Goal: Information Seeking & Learning: Check status

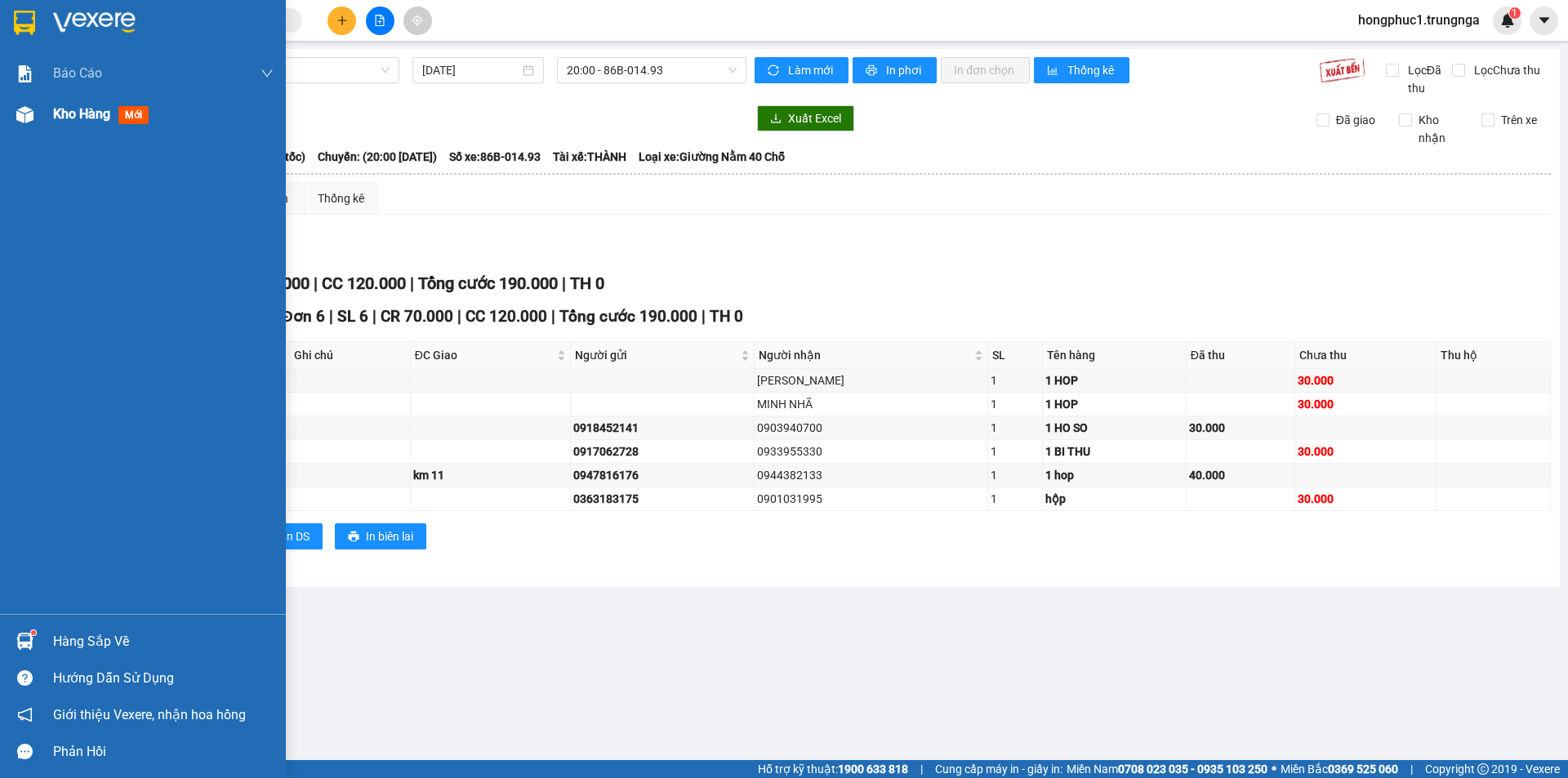
click at [83, 116] on span "Kho hàng" at bounding box center [81, 114] width 57 height 16
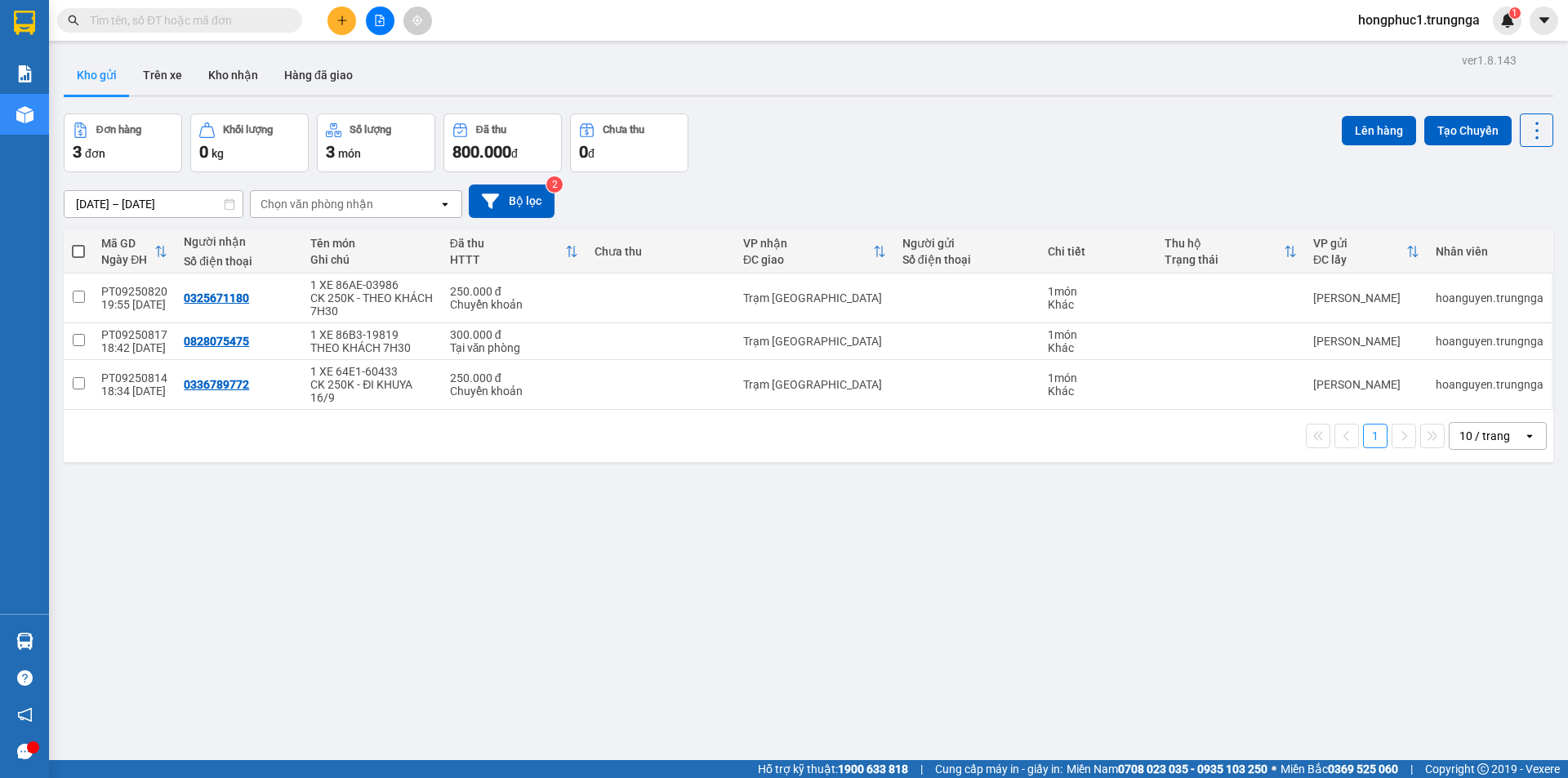
click at [209, 72] on button "Kho nhận" at bounding box center [234, 75] width 76 height 39
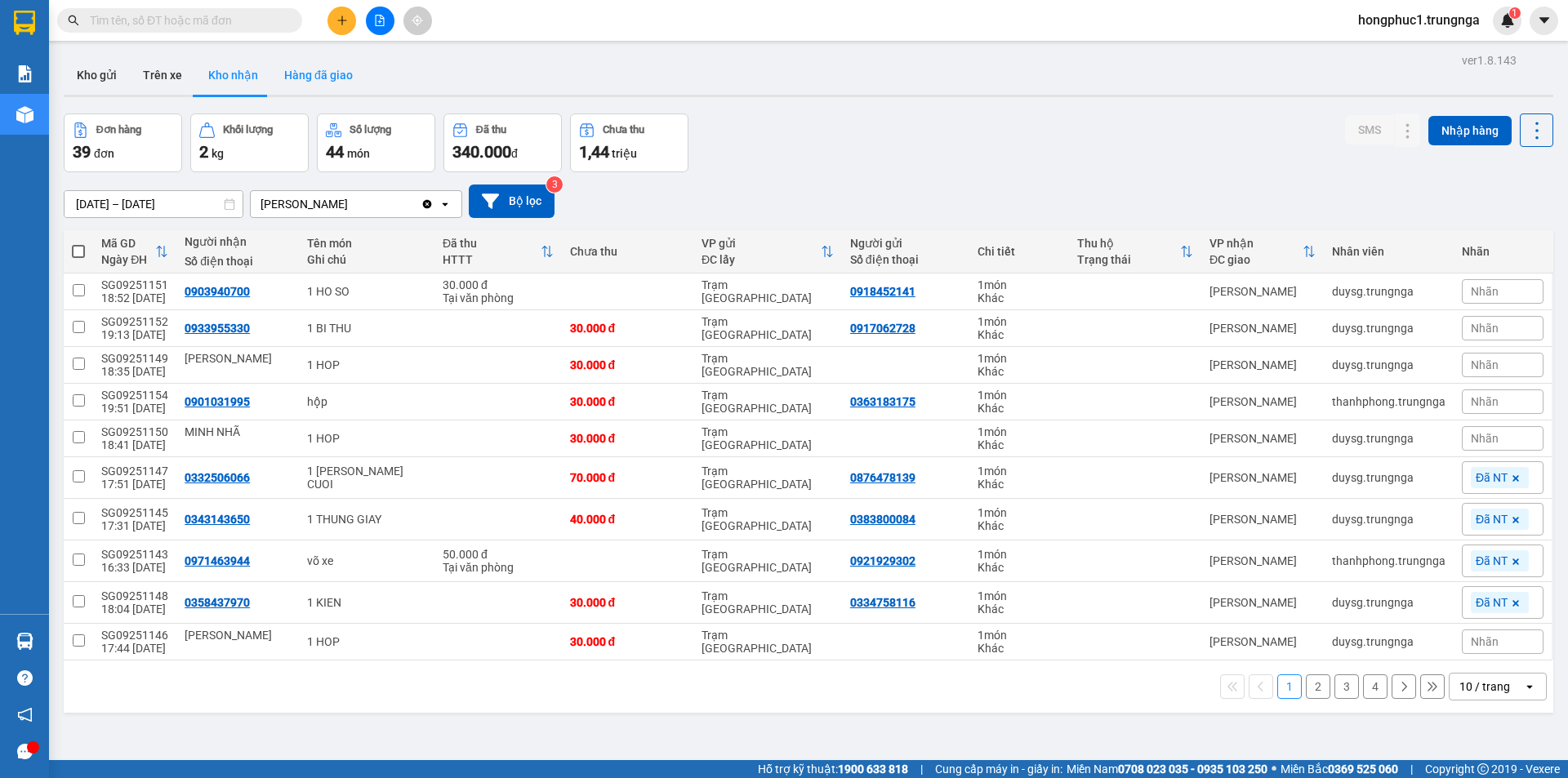
click at [320, 62] on button "Hàng đã giao" at bounding box center [319, 75] width 95 height 39
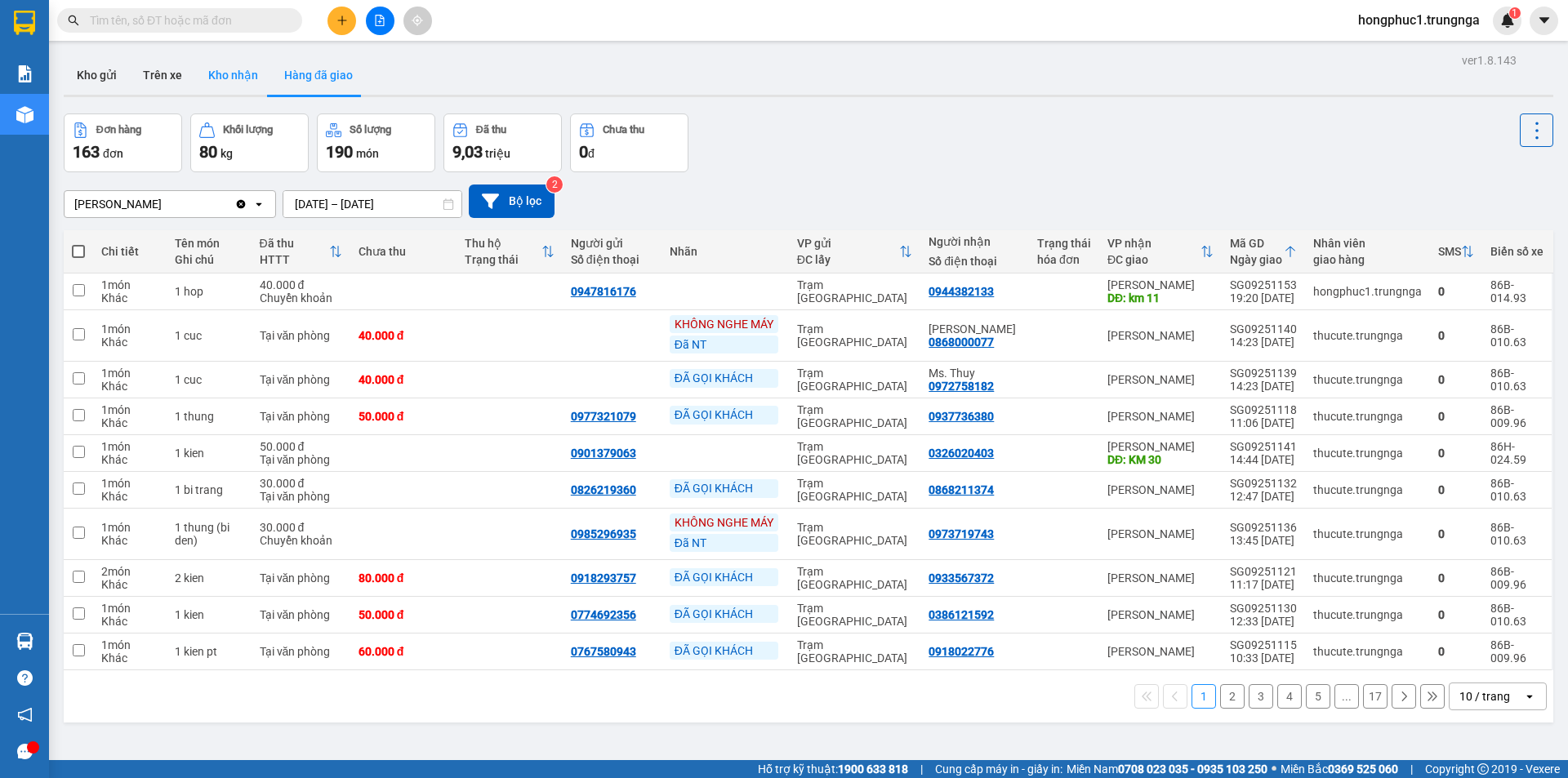
click at [235, 75] on button "Kho nhận" at bounding box center [234, 75] width 76 height 39
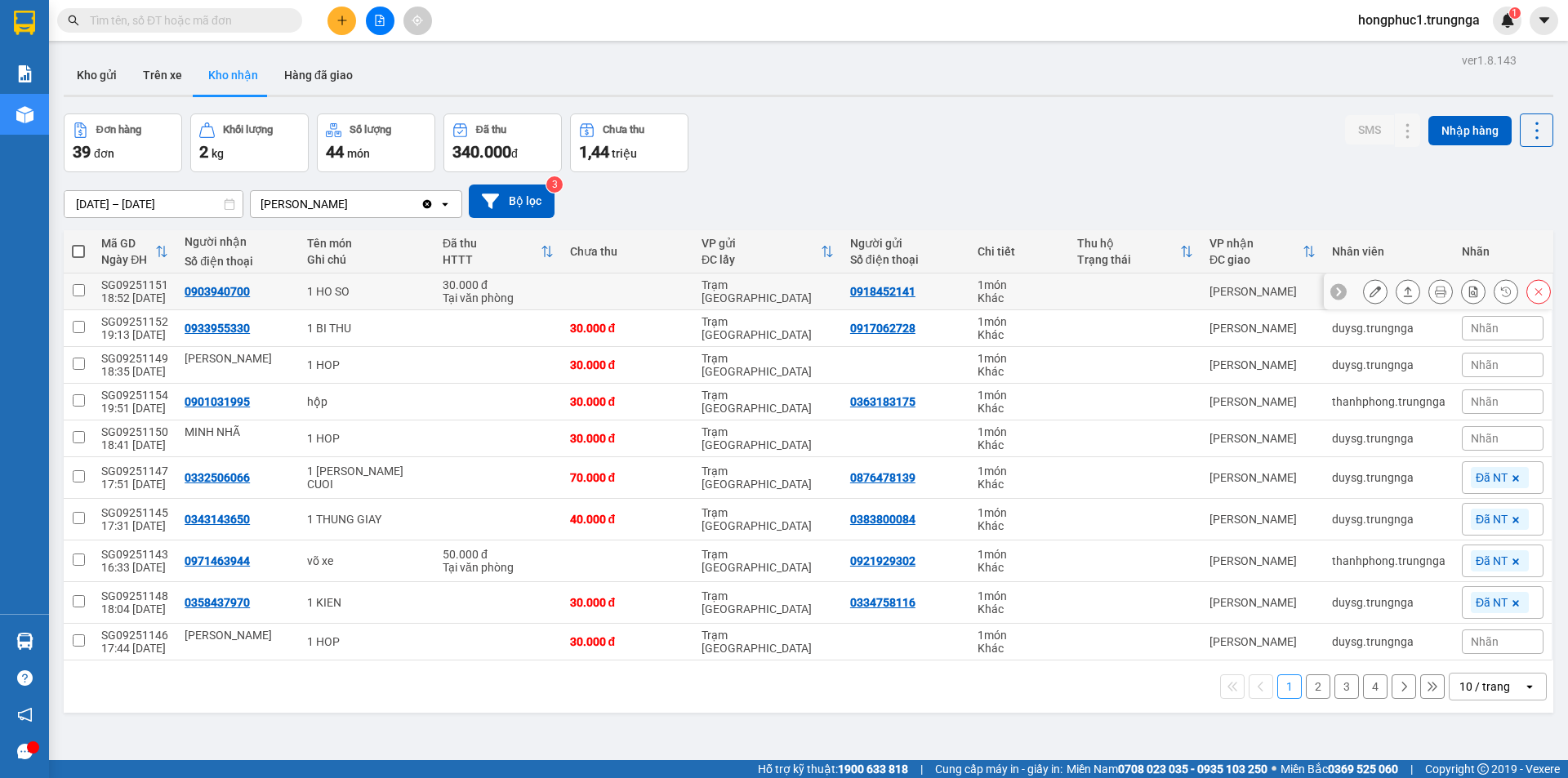
click at [211, 293] on div "0903940700" at bounding box center [217, 292] width 65 height 13
copy div "0903940700"
click at [235, 328] on div "0933955330" at bounding box center [217, 328] width 65 height 13
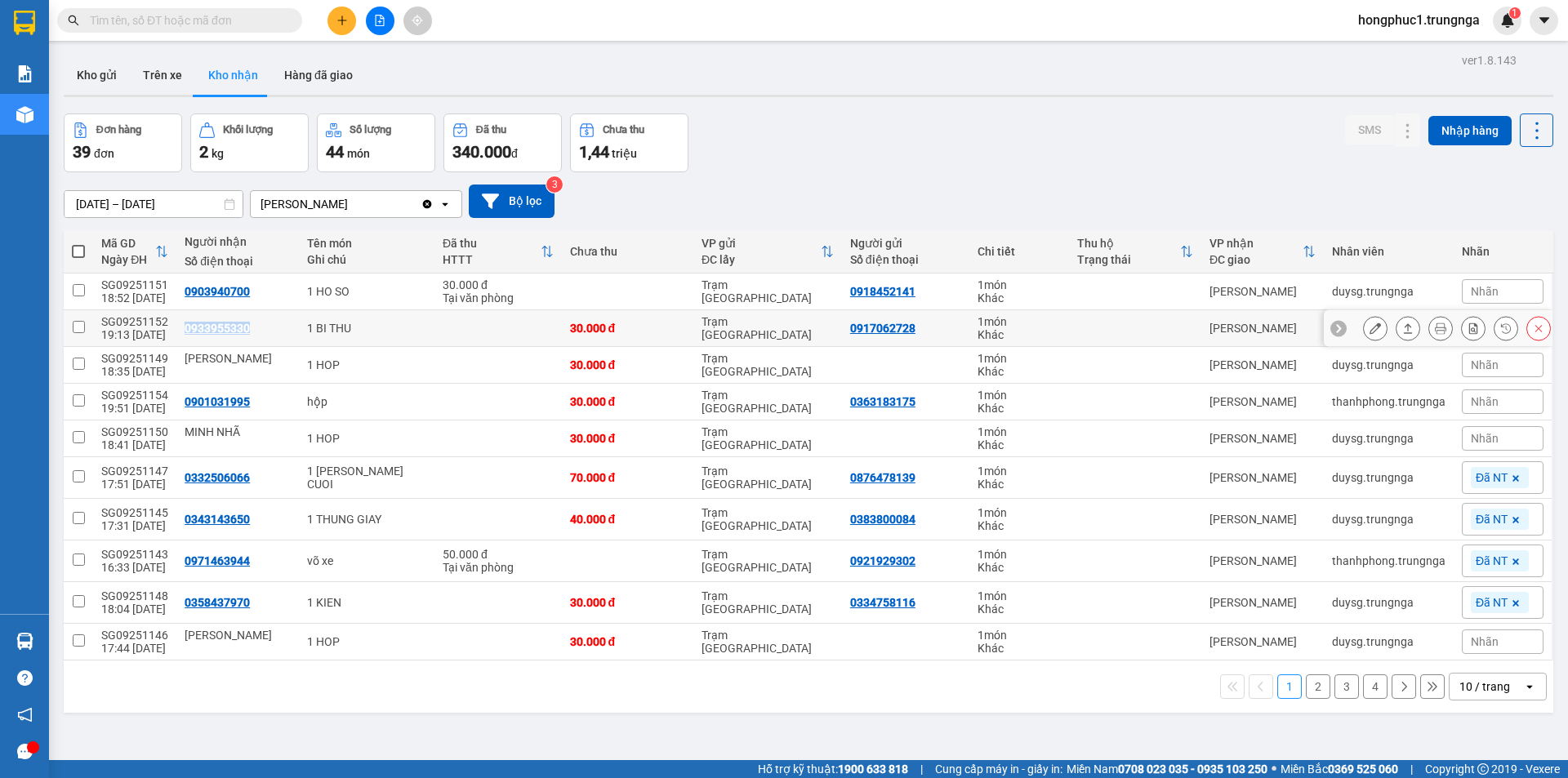
copy div "0933955330"
click at [213, 407] on div "0901031995" at bounding box center [217, 402] width 65 height 13
copy div "0901031995"
click at [1473, 285] on span "Nhãn" at bounding box center [1485, 292] width 28 height 13
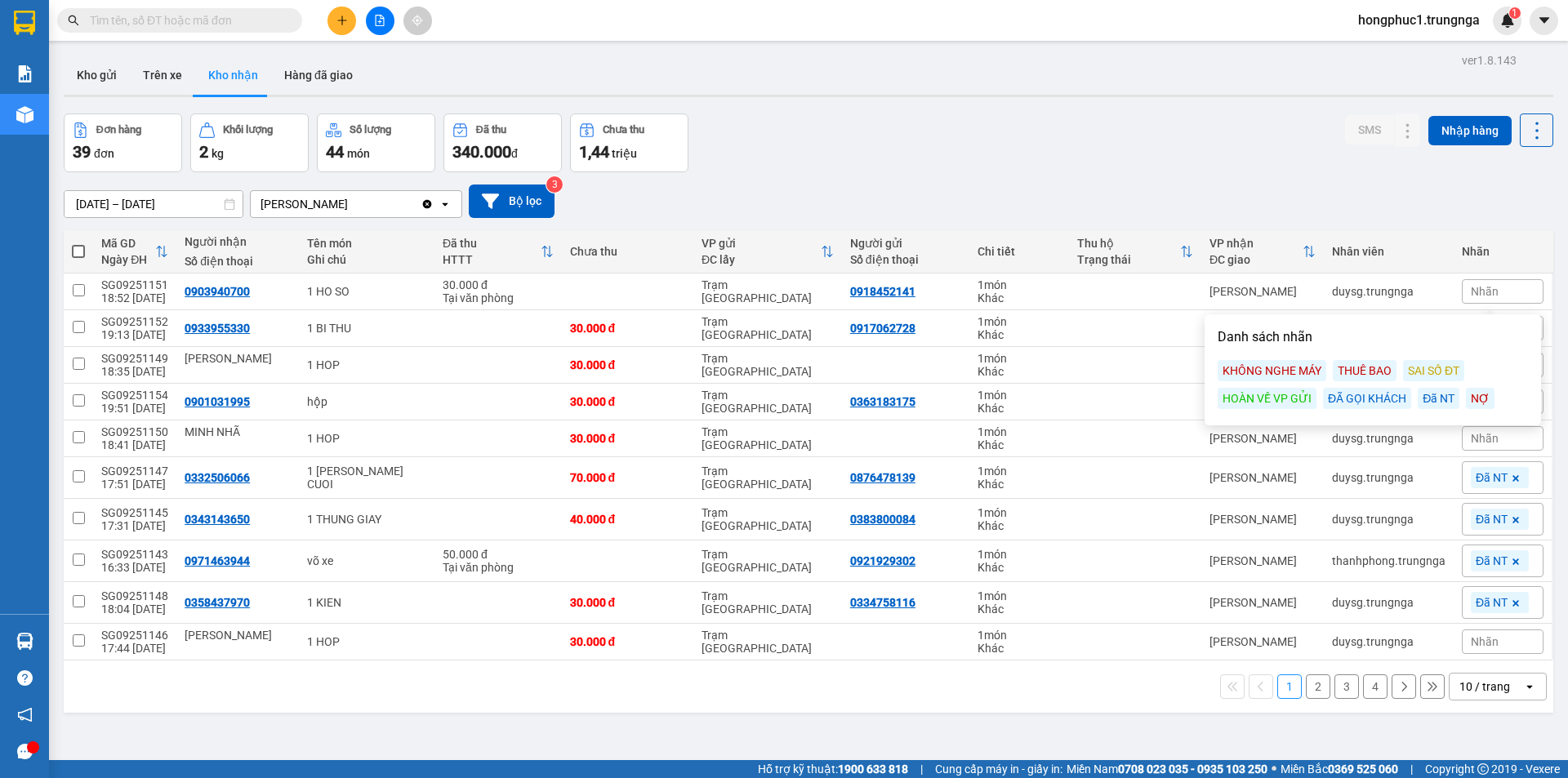
click at [1432, 403] on div "Đã NT" at bounding box center [1438, 398] width 42 height 21
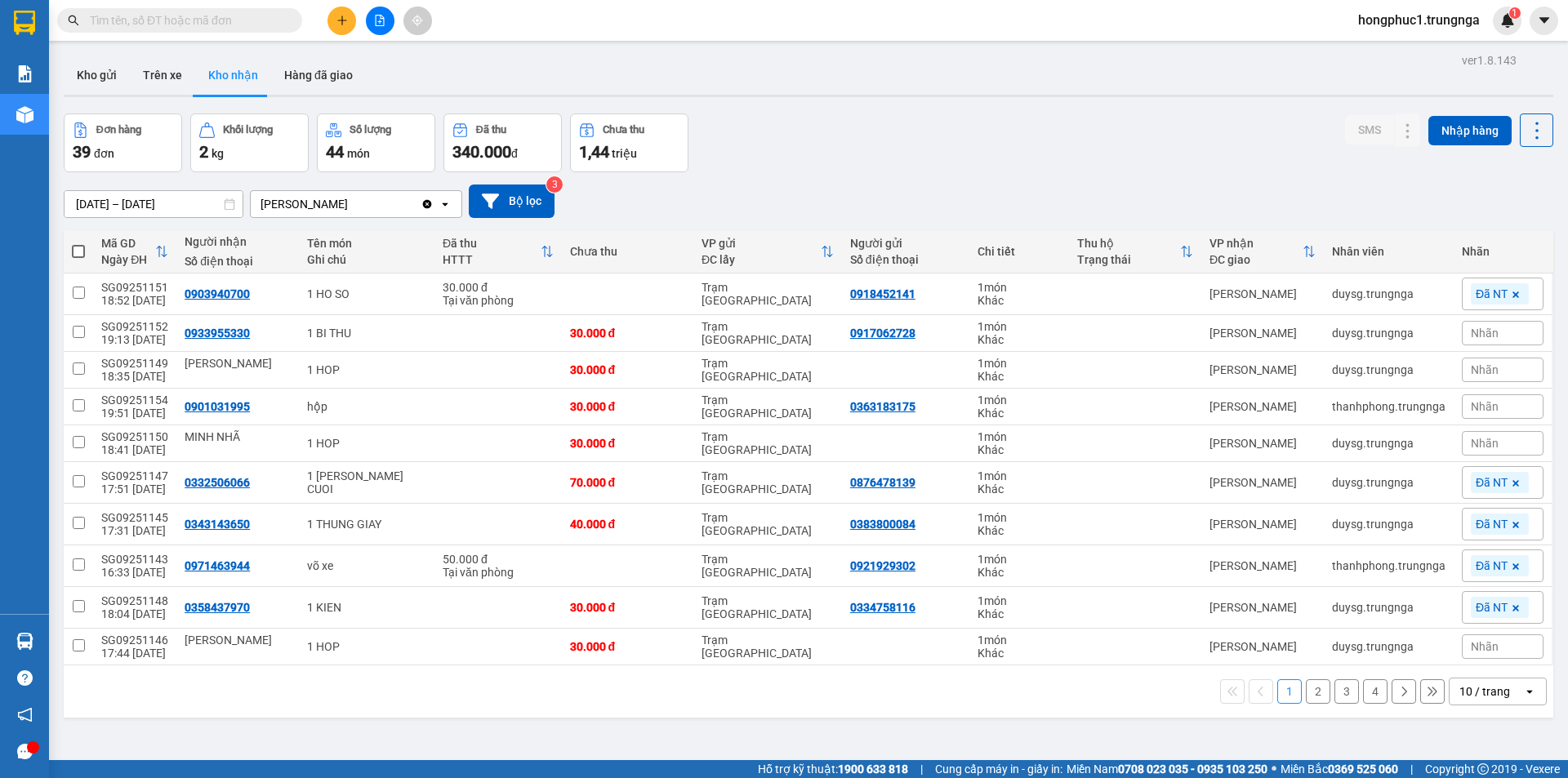
click at [1484, 444] on span "Nhãn" at bounding box center [1485, 444] width 28 height 13
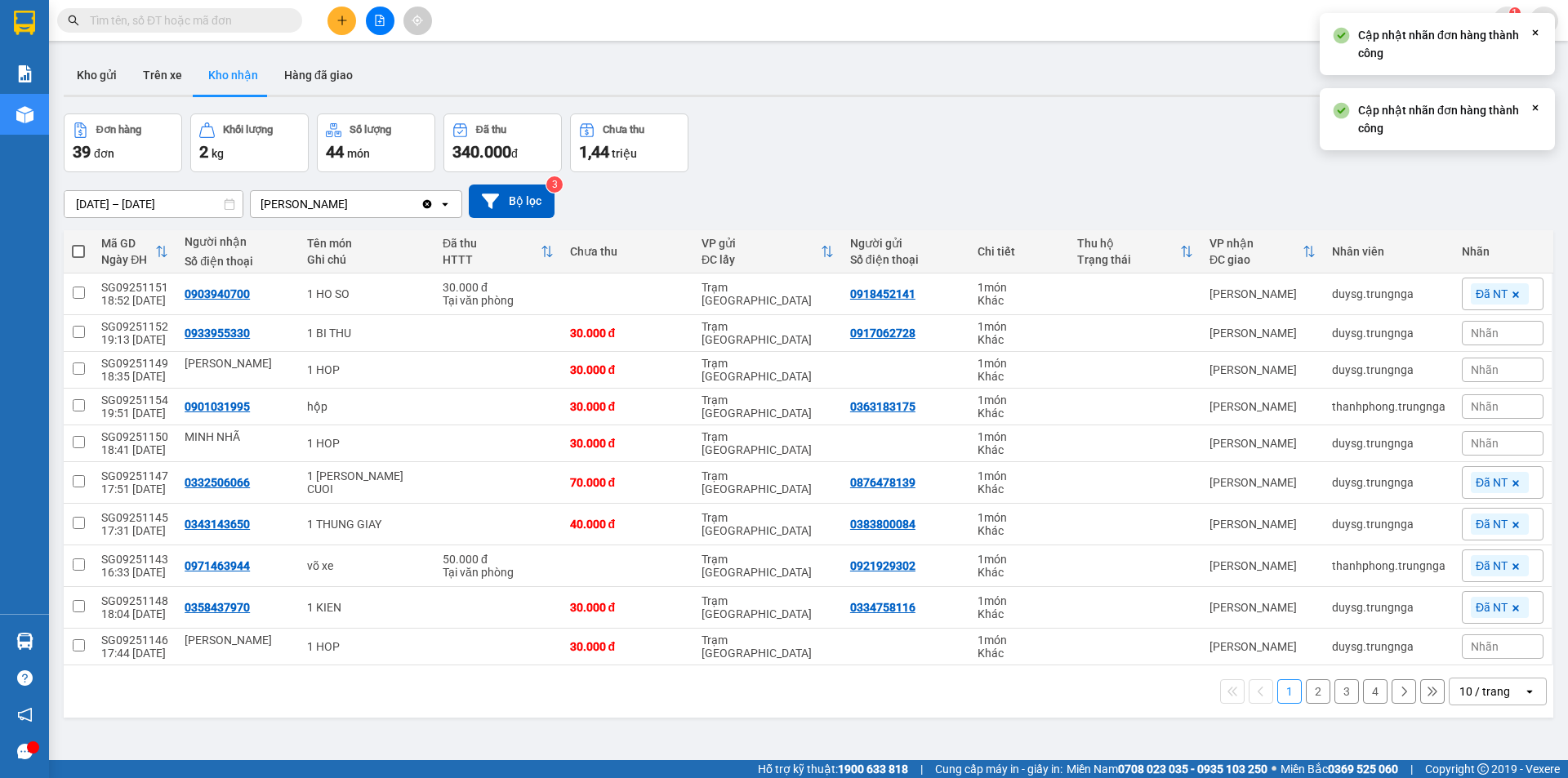
click at [1490, 414] on div "Nhãn" at bounding box center [1503, 406] width 82 height 24
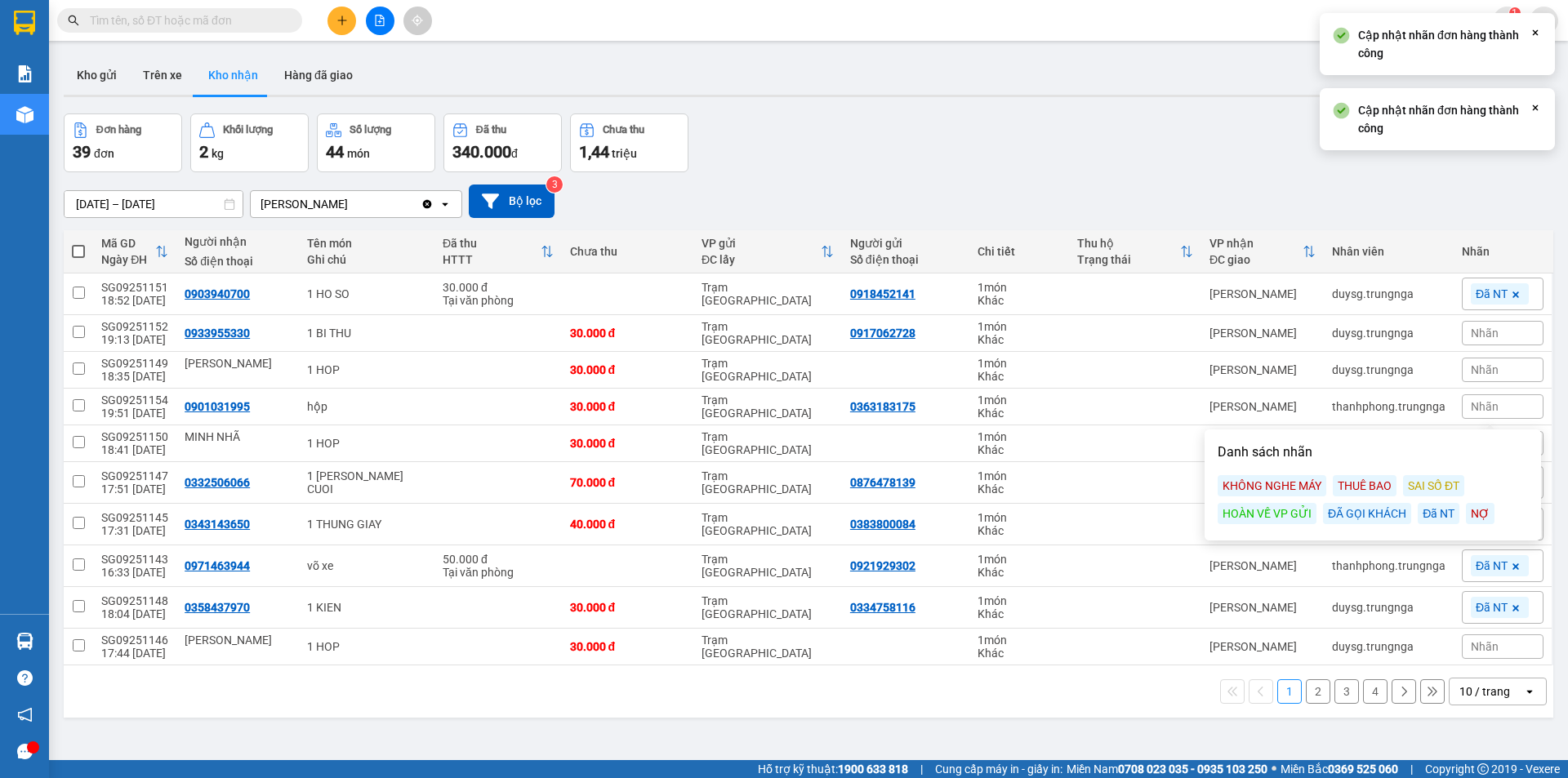
click at [1427, 518] on div "Đã NT" at bounding box center [1438, 513] width 42 height 21
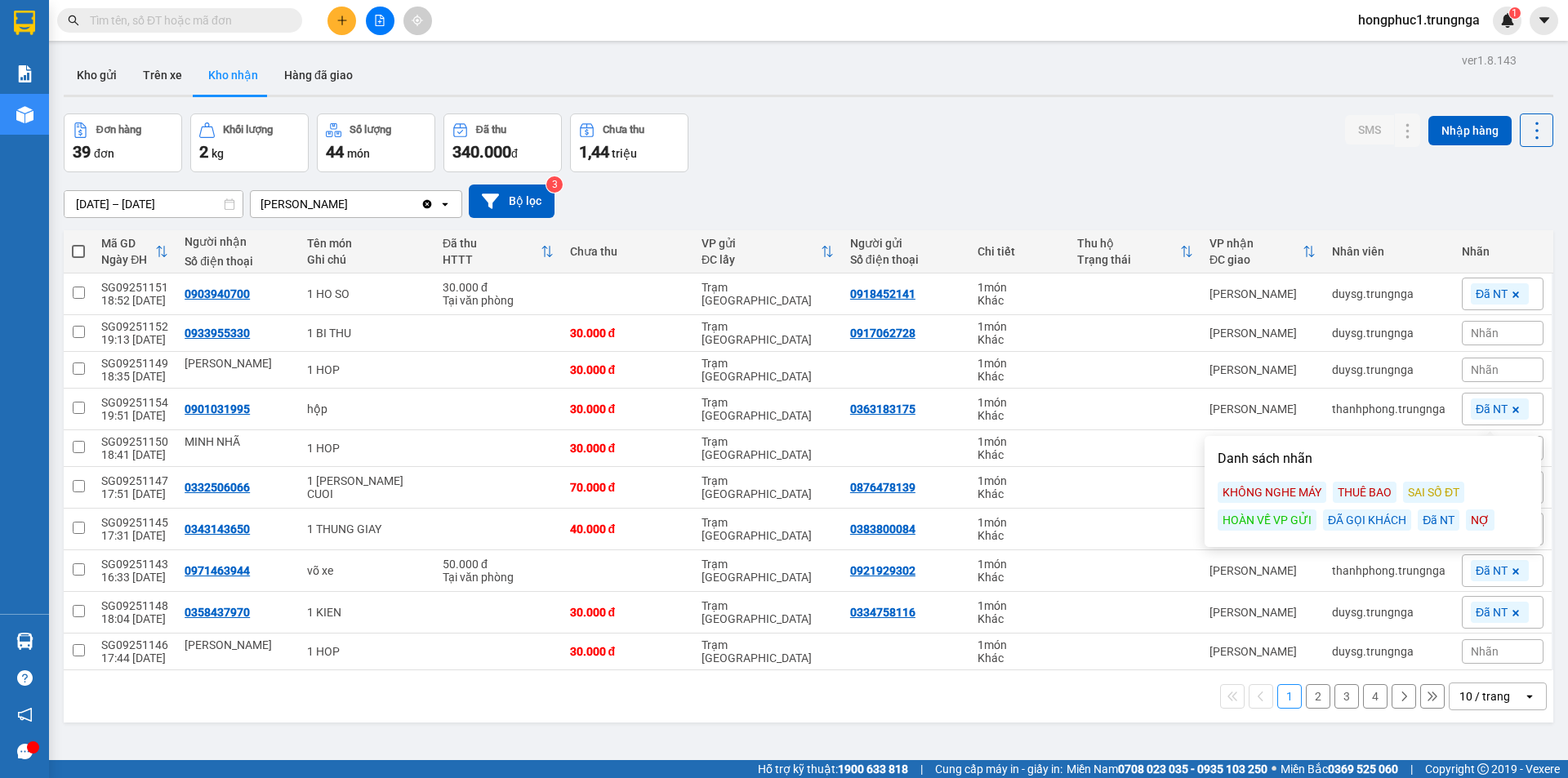
click at [1504, 324] on div "Nhãn" at bounding box center [1503, 334] width 82 height 24
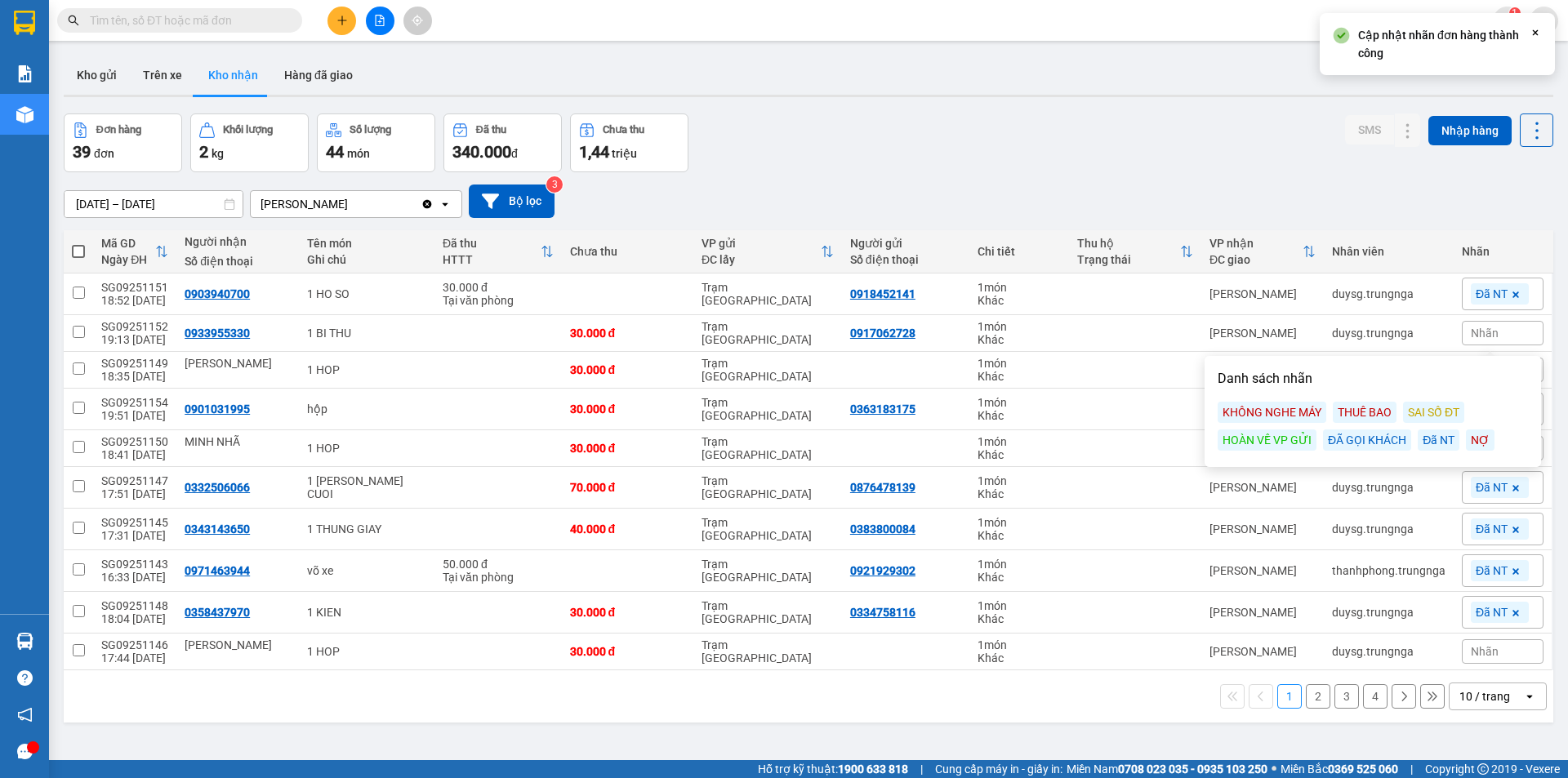
click at [1428, 434] on div "Đã NT" at bounding box center [1438, 440] width 42 height 21
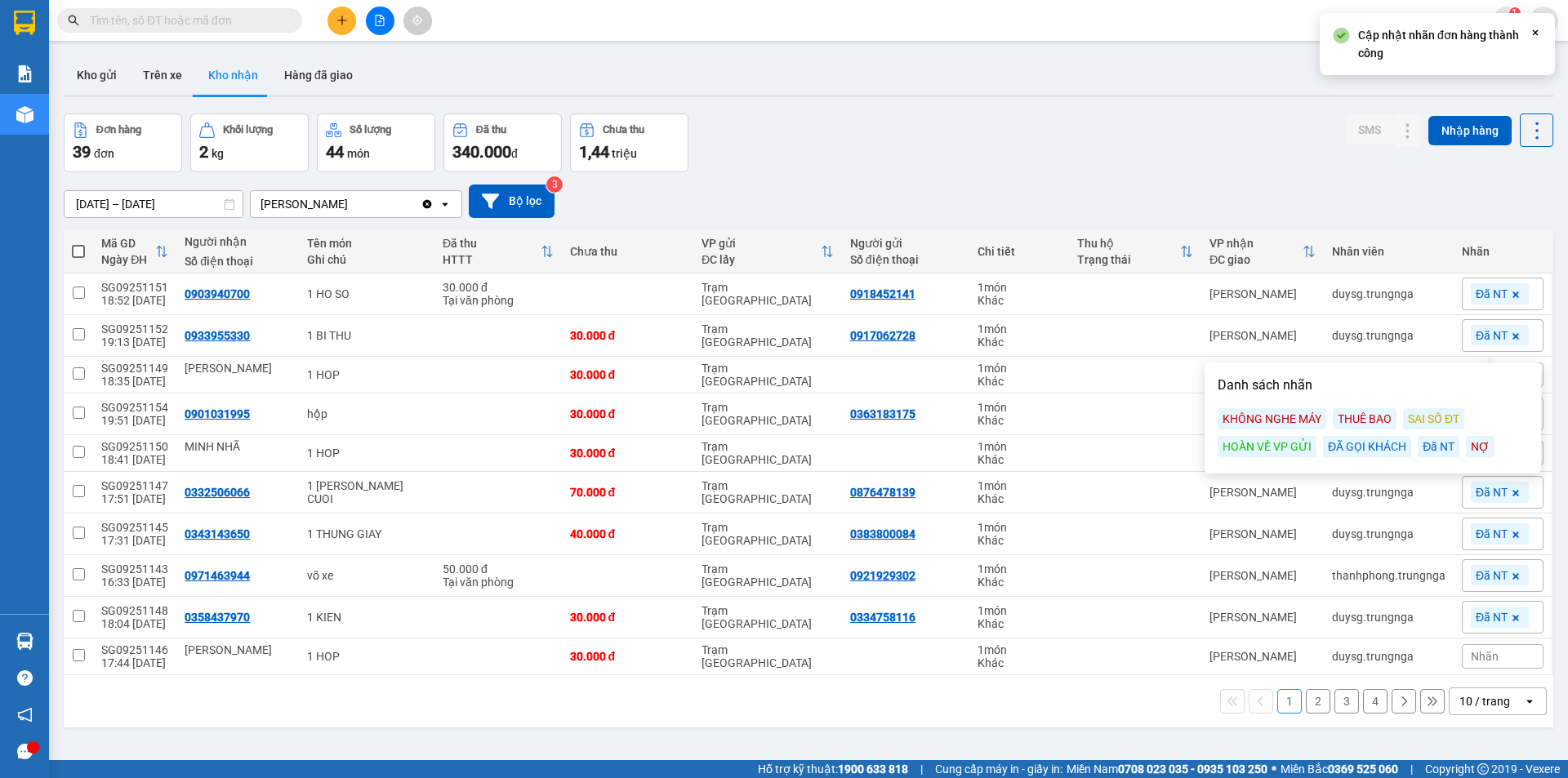
click at [1254, 212] on div "[DATE] – [DATE] Press the down arrow key to interact with the calendar and sele…" at bounding box center [808, 201] width 1490 height 34
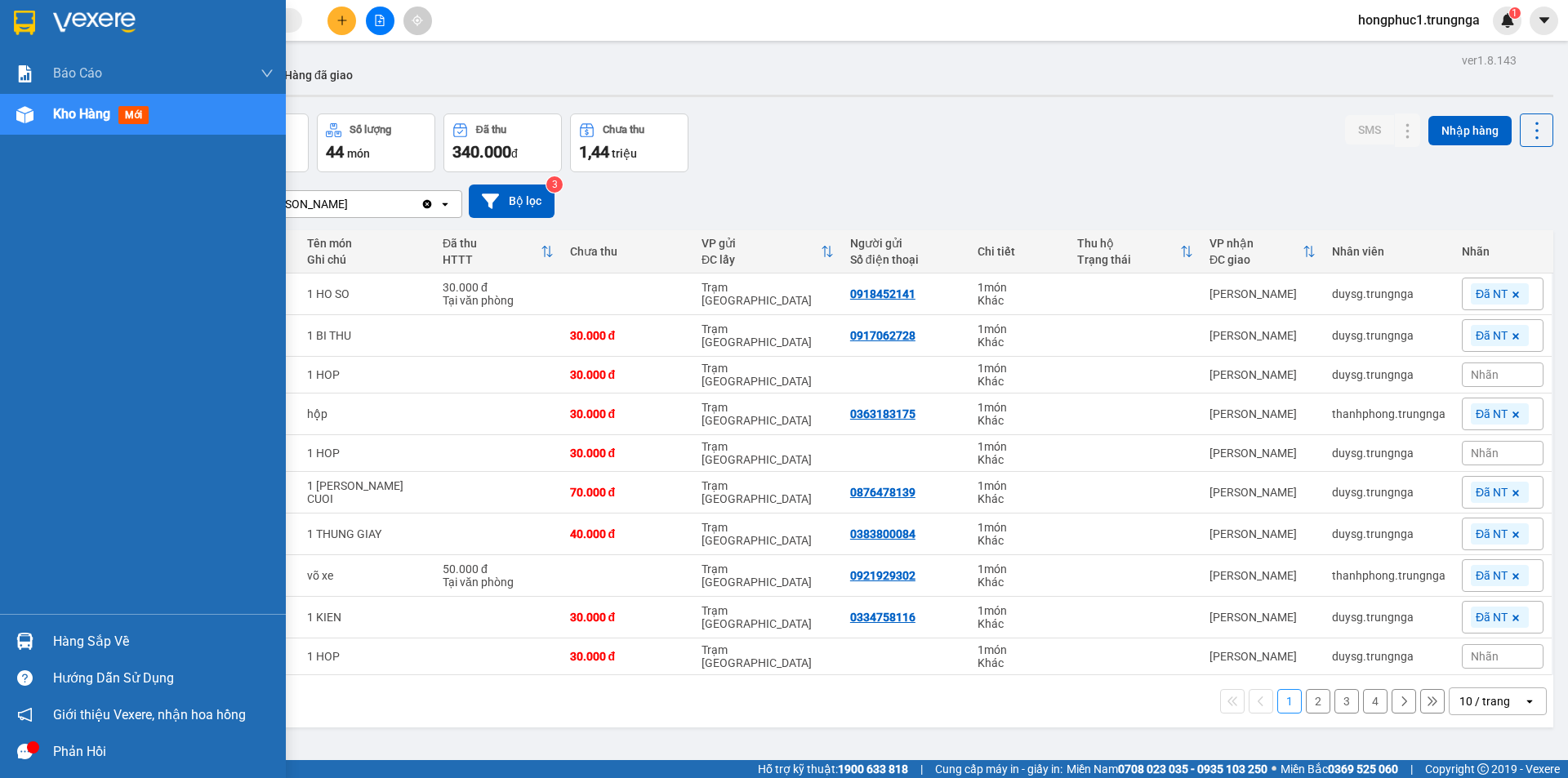
click at [25, 752] on icon "message" at bounding box center [24, 752] width 16 height 16
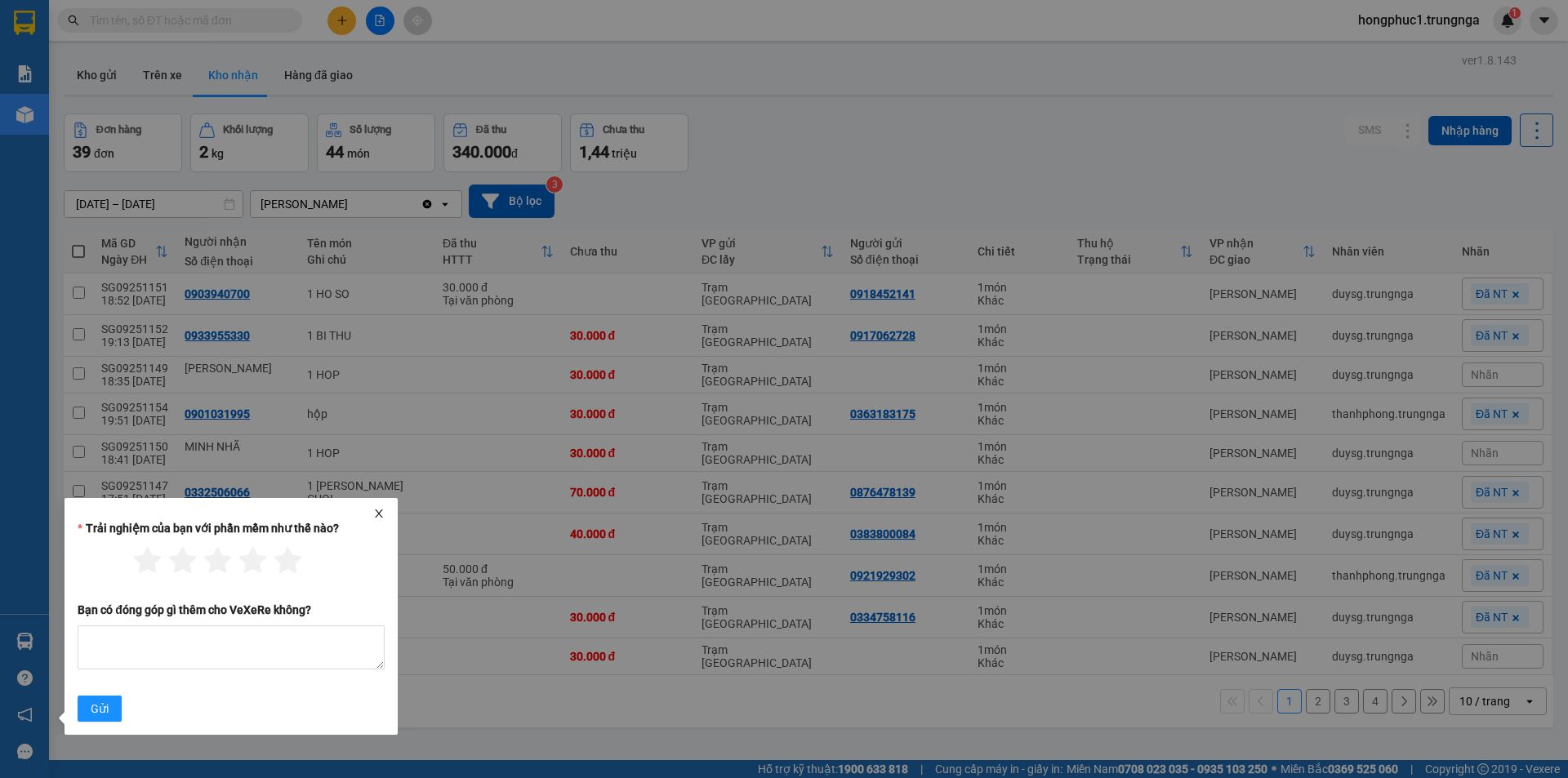
click at [378, 510] on icon "close" at bounding box center [379, 513] width 11 height 11
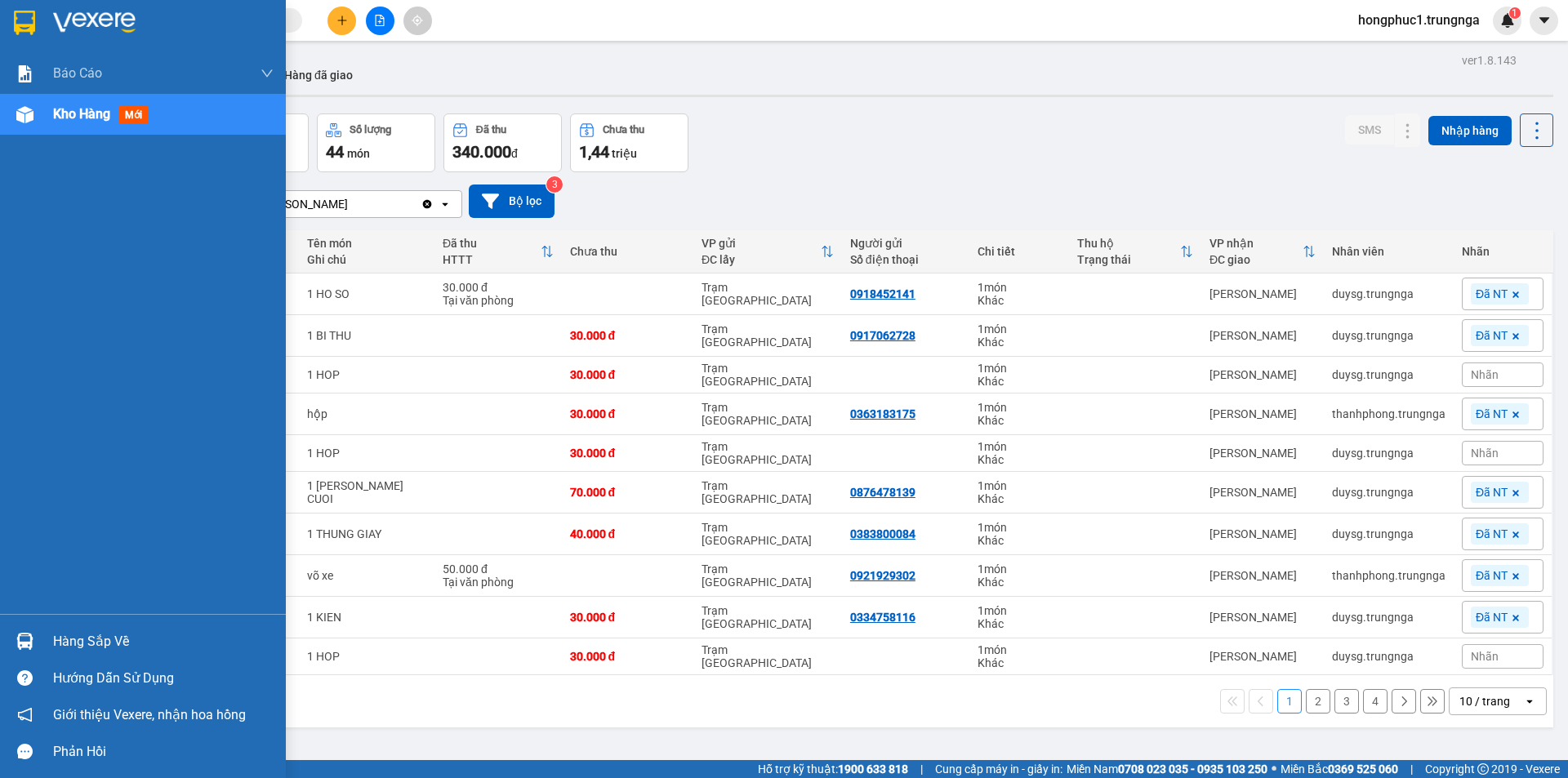
click at [70, 646] on div "Hàng sắp về" at bounding box center [163, 642] width 221 height 24
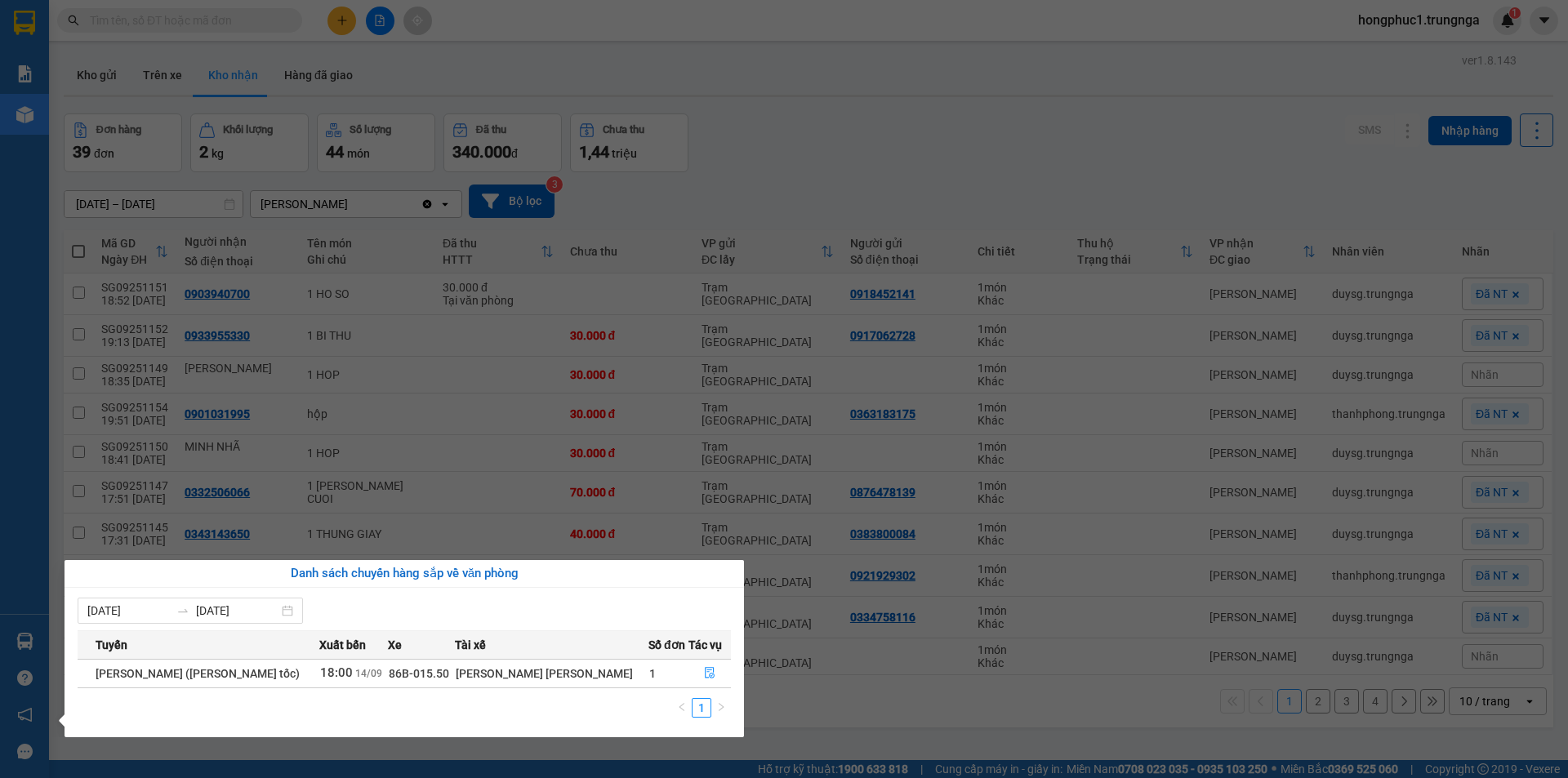
click at [867, 120] on section "Kết quả [PERSON_NAME] ( 0 ) Bộ lọc No Data hongphuc1.trungnga 1 [PERSON_NAME] […" at bounding box center [784, 389] width 1568 height 778
